Goal: Transaction & Acquisition: Purchase product/service

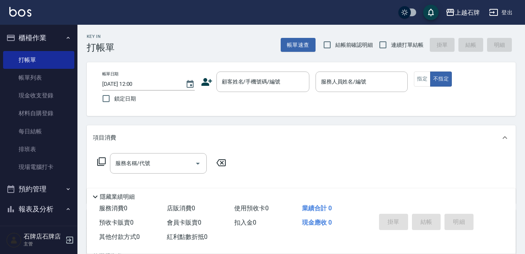
drag, startPoint x: 260, startPoint y: 88, endPoint x: 311, endPoint y: 86, distance: 51.1
click at [260, 88] on input "顧客姓名/手機號碼/編號" at bounding box center [257, 82] width 74 height 14
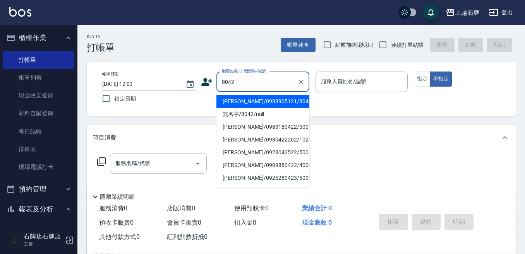
click at [268, 104] on li "[PERSON_NAME]/0988905121/8042" at bounding box center [262, 101] width 93 height 13
type input "[PERSON_NAME]/0988905121/8042"
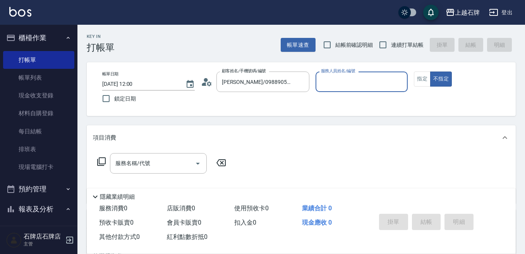
type input "Jk-1"
click at [424, 83] on button "指定" at bounding box center [422, 79] width 17 height 15
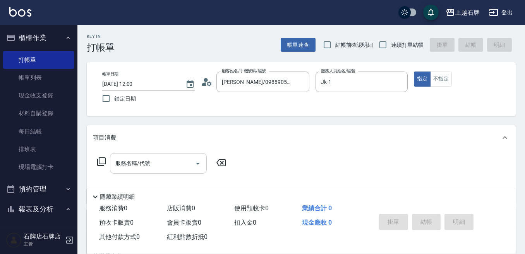
click at [156, 166] on input "服務名稱/代號" at bounding box center [152, 164] width 78 height 14
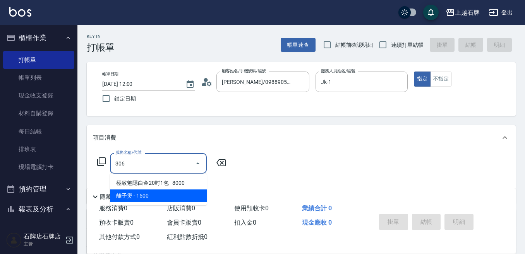
click at [163, 202] on span "離子燙 - 1500" at bounding box center [158, 196] width 97 height 13
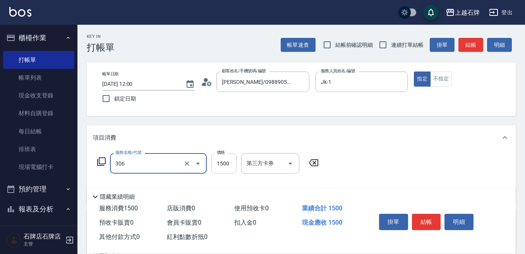
type input "306"
click at [225, 166] on input "1500" at bounding box center [223, 163] width 25 height 21
type input "2"
type input "離子燙(306)"
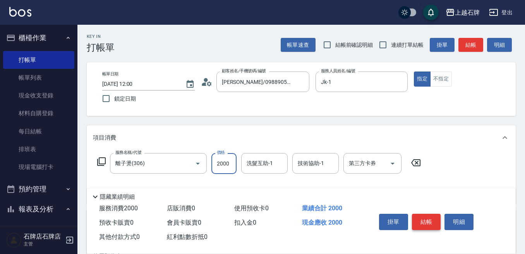
type input "2000"
click at [429, 214] on button "結帳" at bounding box center [426, 222] width 29 height 16
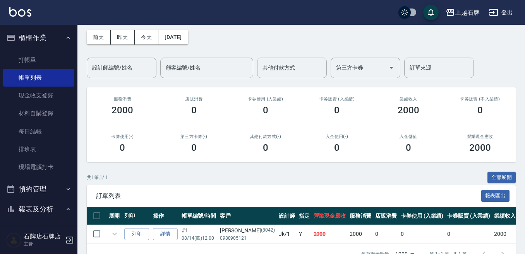
scroll to position [58, 0]
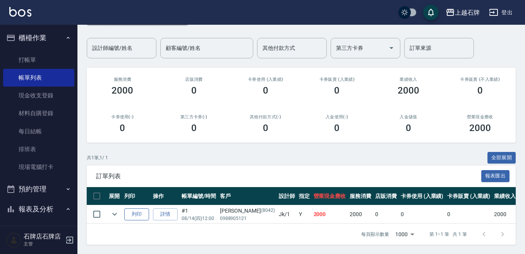
click at [140, 210] on button "列印" at bounding box center [136, 215] width 25 height 12
